Goal: Browse casually

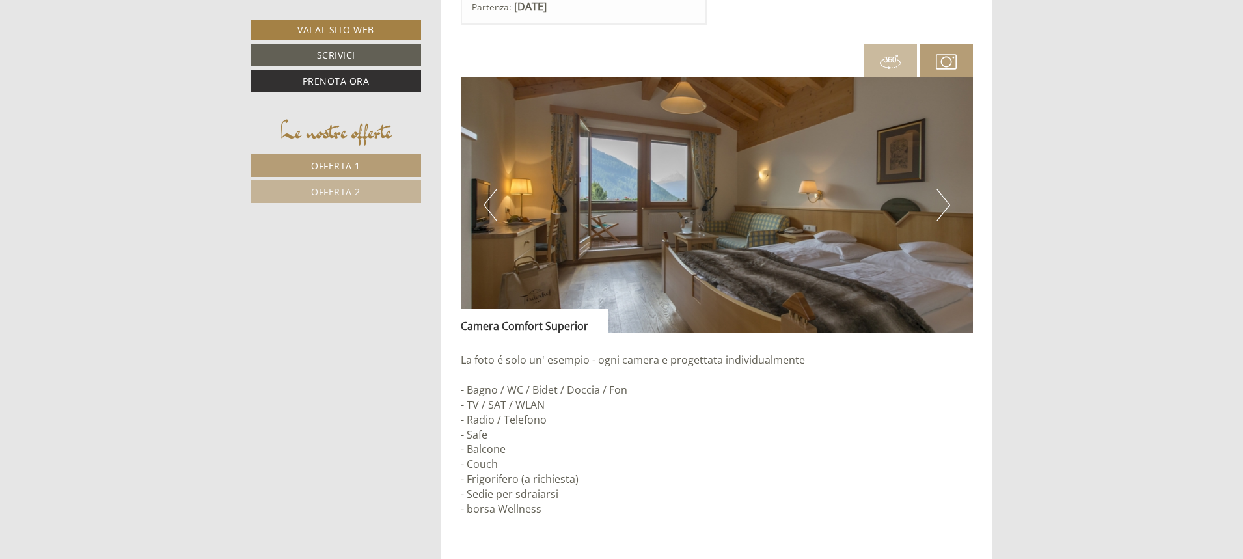
scroll to position [1043, 0]
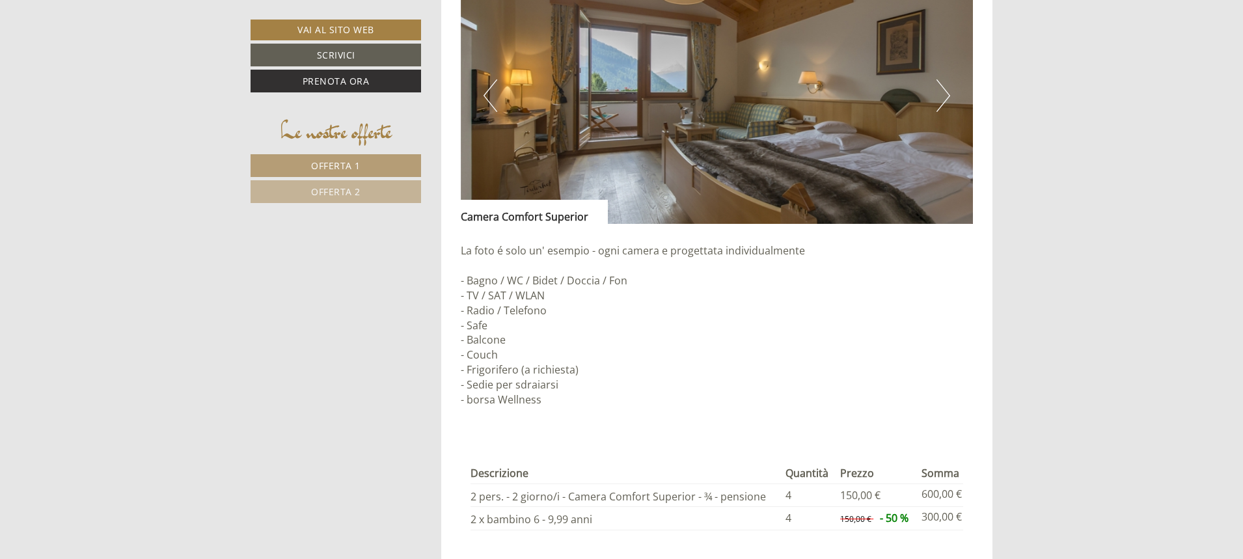
click at [943, 103] on button "Next" at bounding box center [944, 95] width 14 height 33
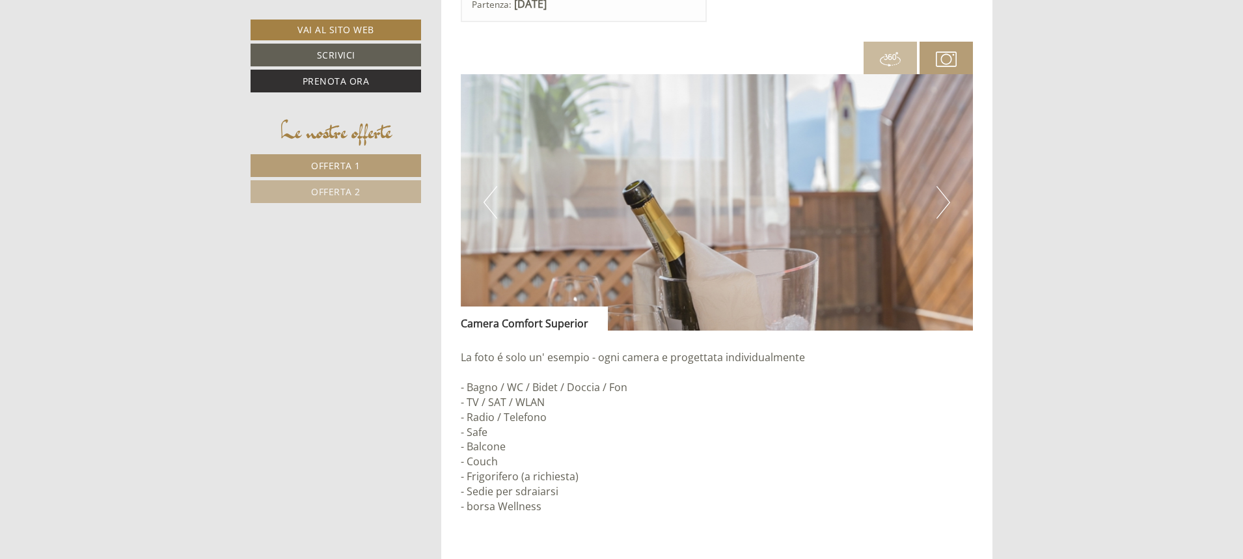
scroll to position [913, 0]
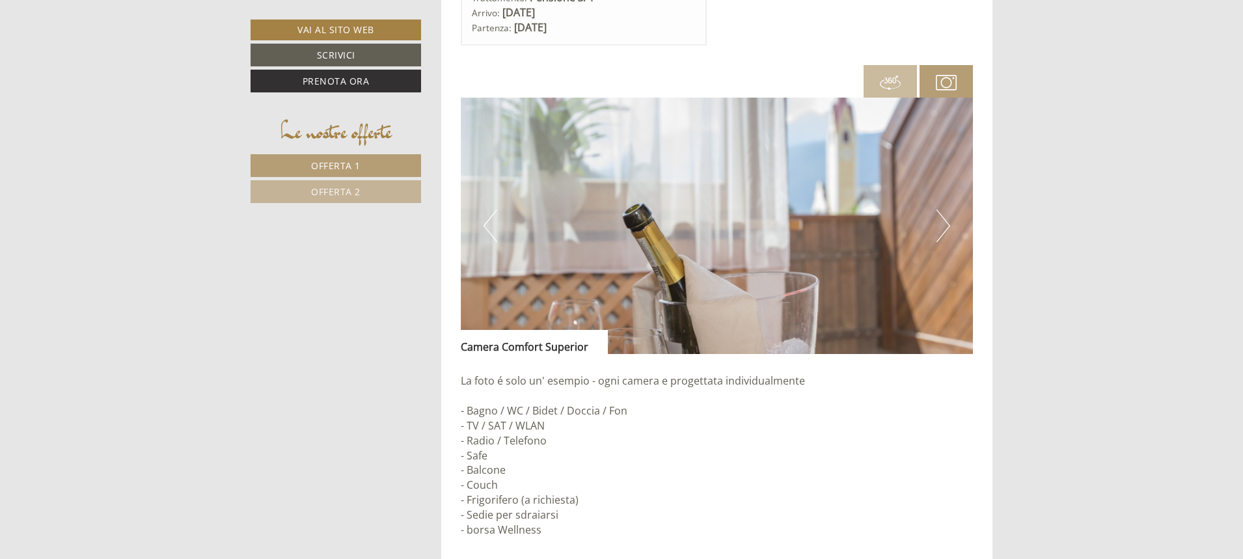
click at [946, 231] on button "Next" at bounding box center [944, 226] width 14 height 33
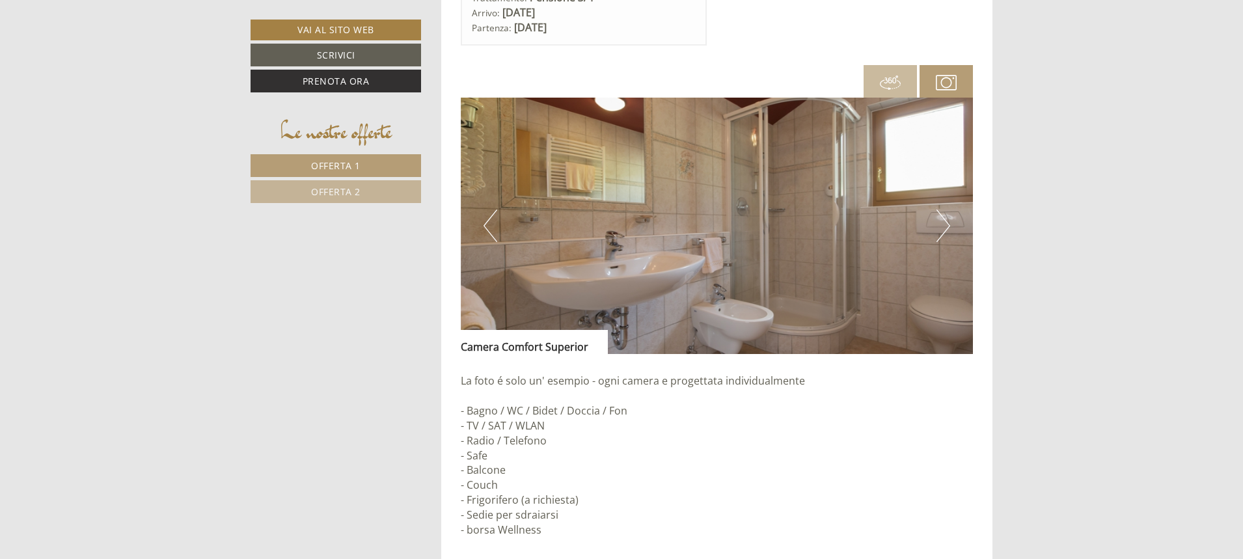
click at [946, 231] on button "Next" at bounding box center [944, 226] width 14 height 33
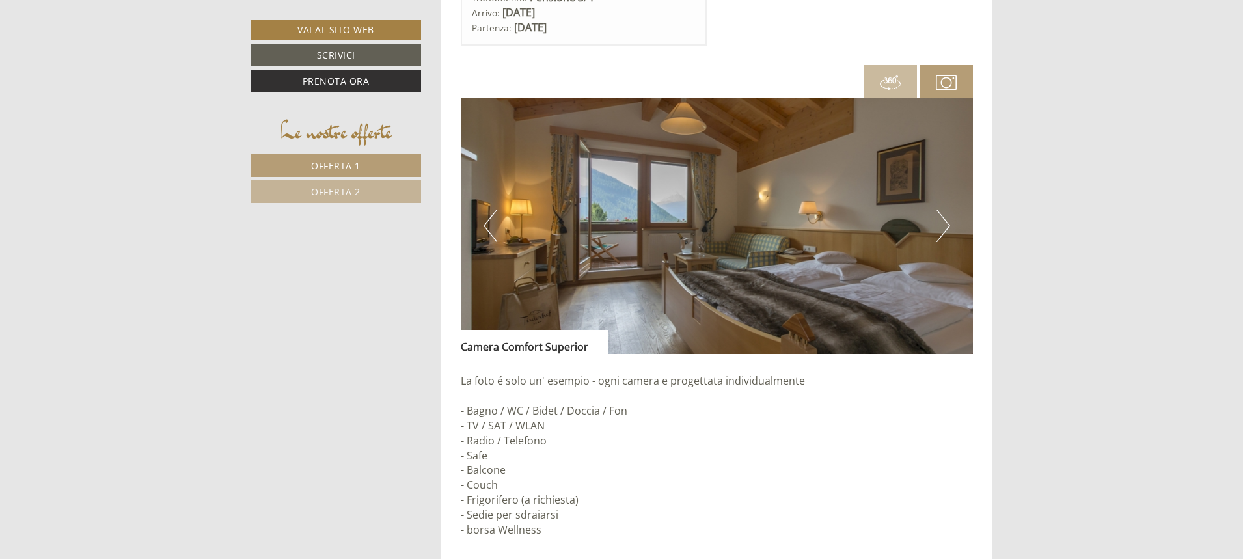
click at [946, 231] on button "Next" at bounding box center [944, 226] width 14 height 33
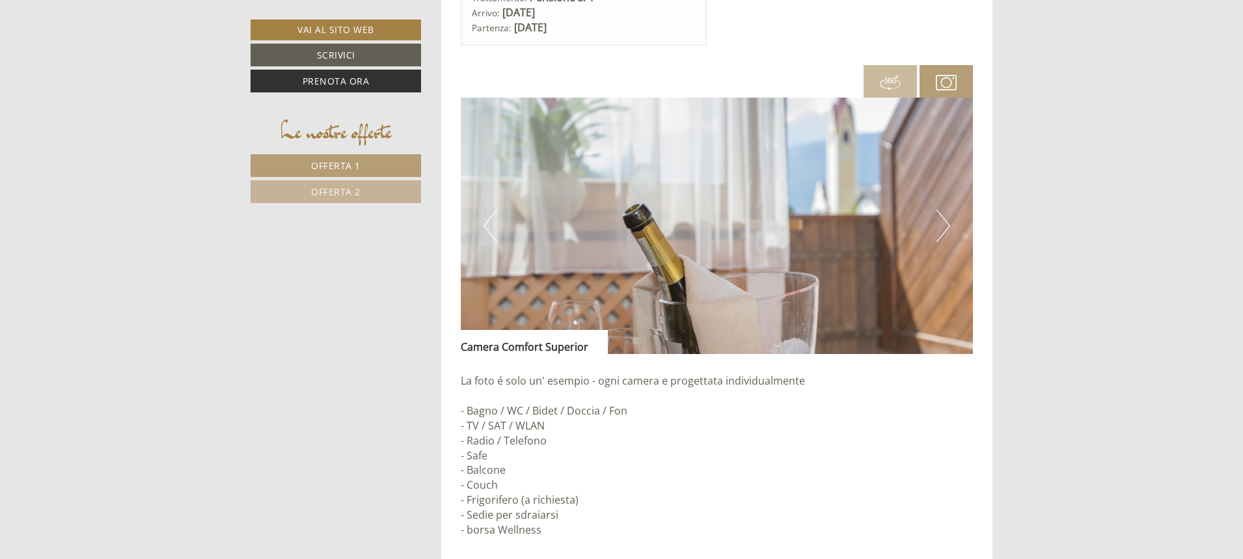
click at [946, 231] on button "Next" at bounding box center [944, 226] width 14 height 33
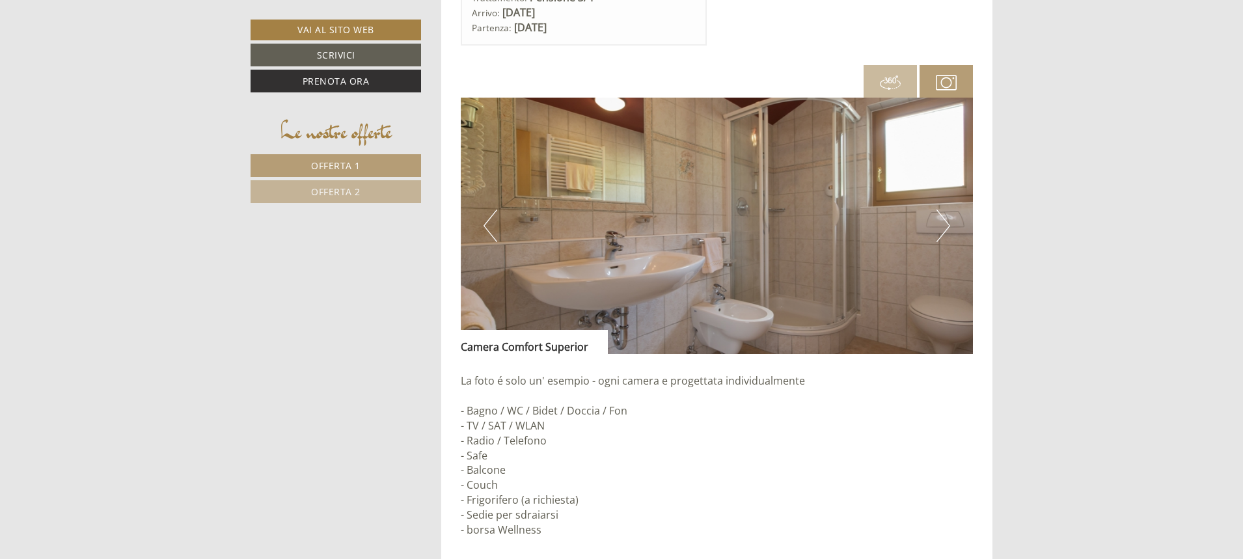
click at [946, 231] on button "Next" at bounding box center [944, 226] width 14 height 33
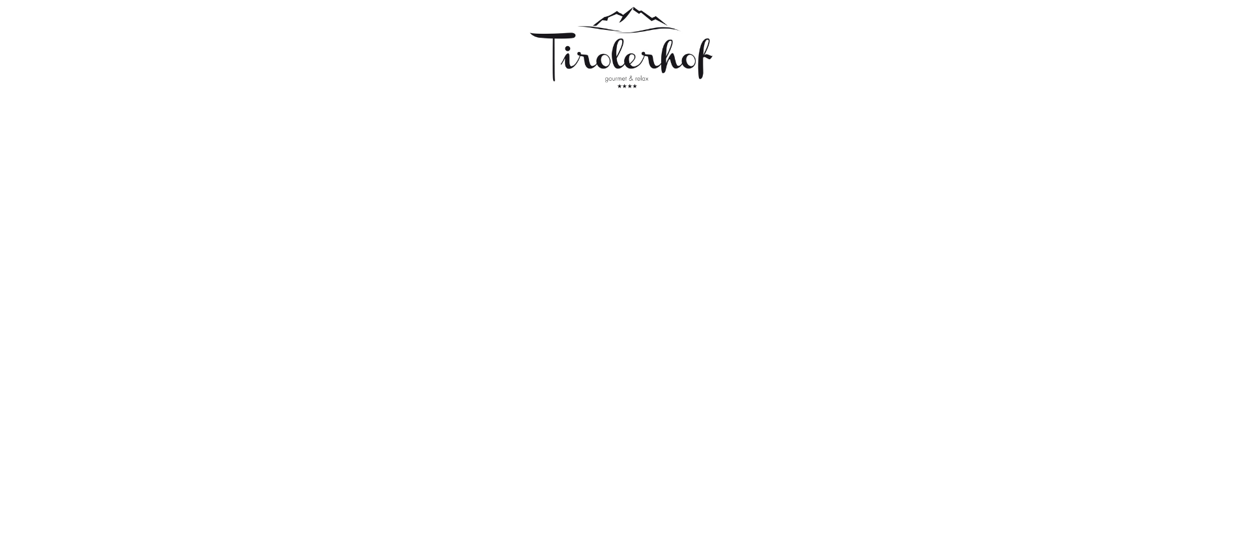
scroll to position [0, 0]
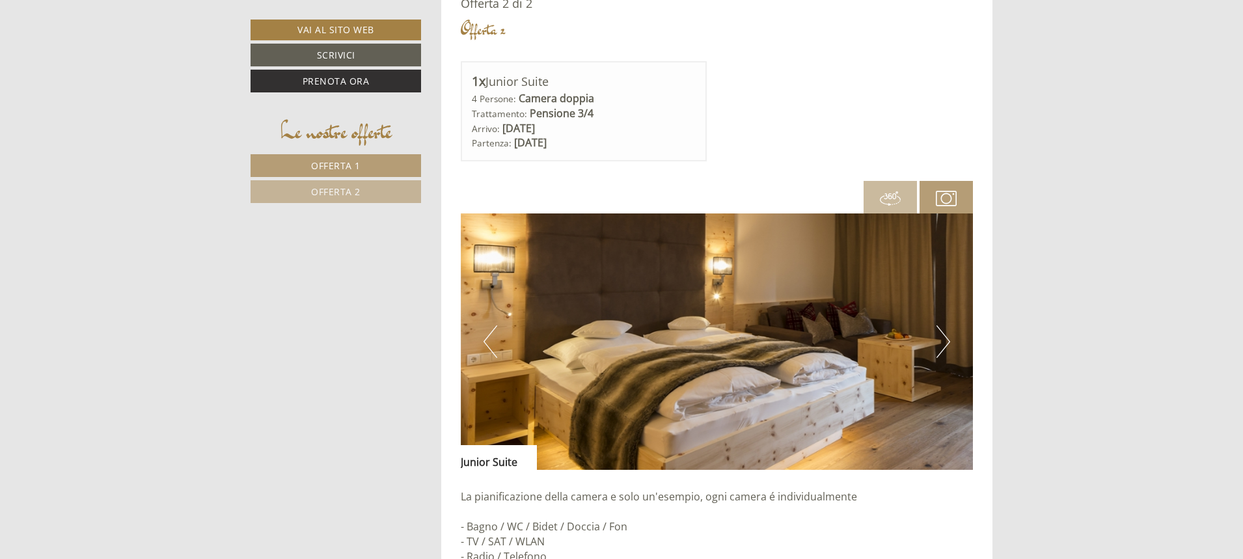
scroll to position [1889, 0]
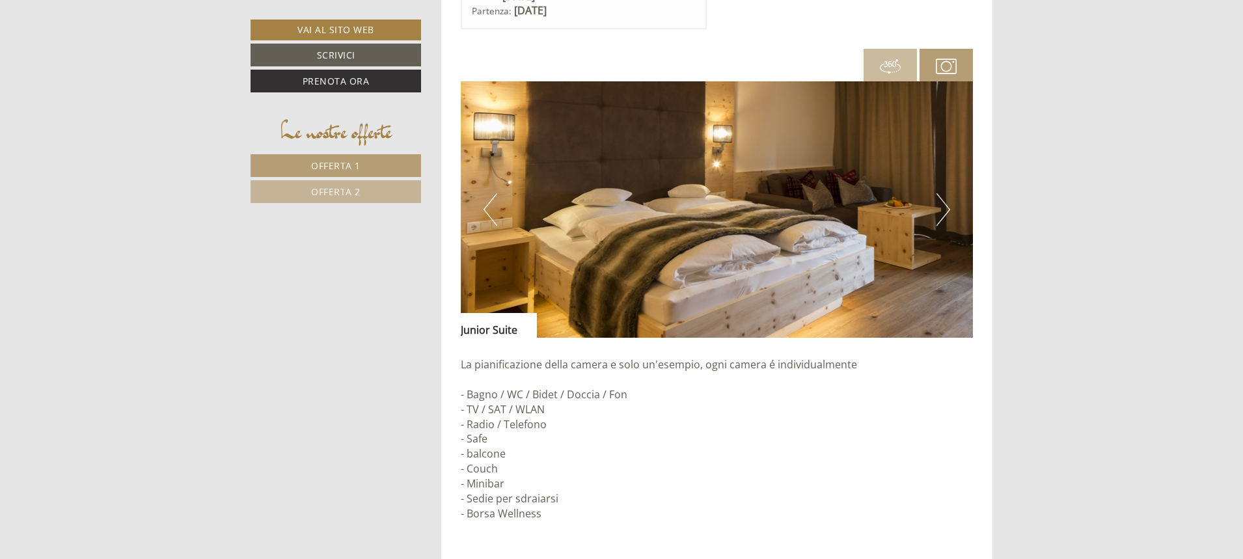
click at [933, 213] on img at bounding box center [717, 209] width 513 height 256
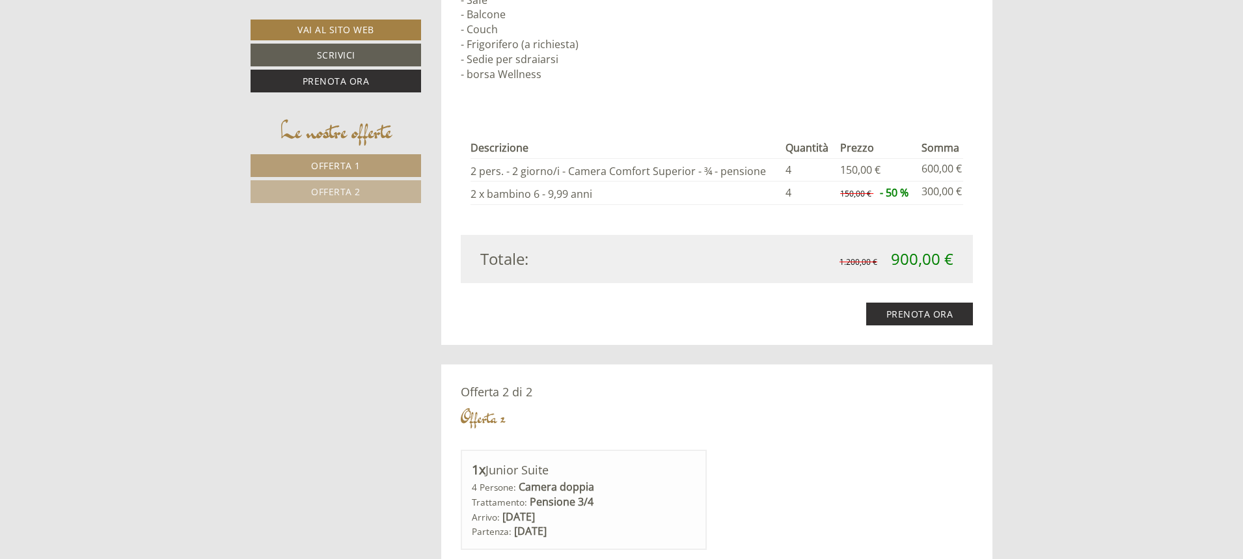
scroll to position [913, 0]
